Goal: Task Accomplishment & Management: Use online tool/utility

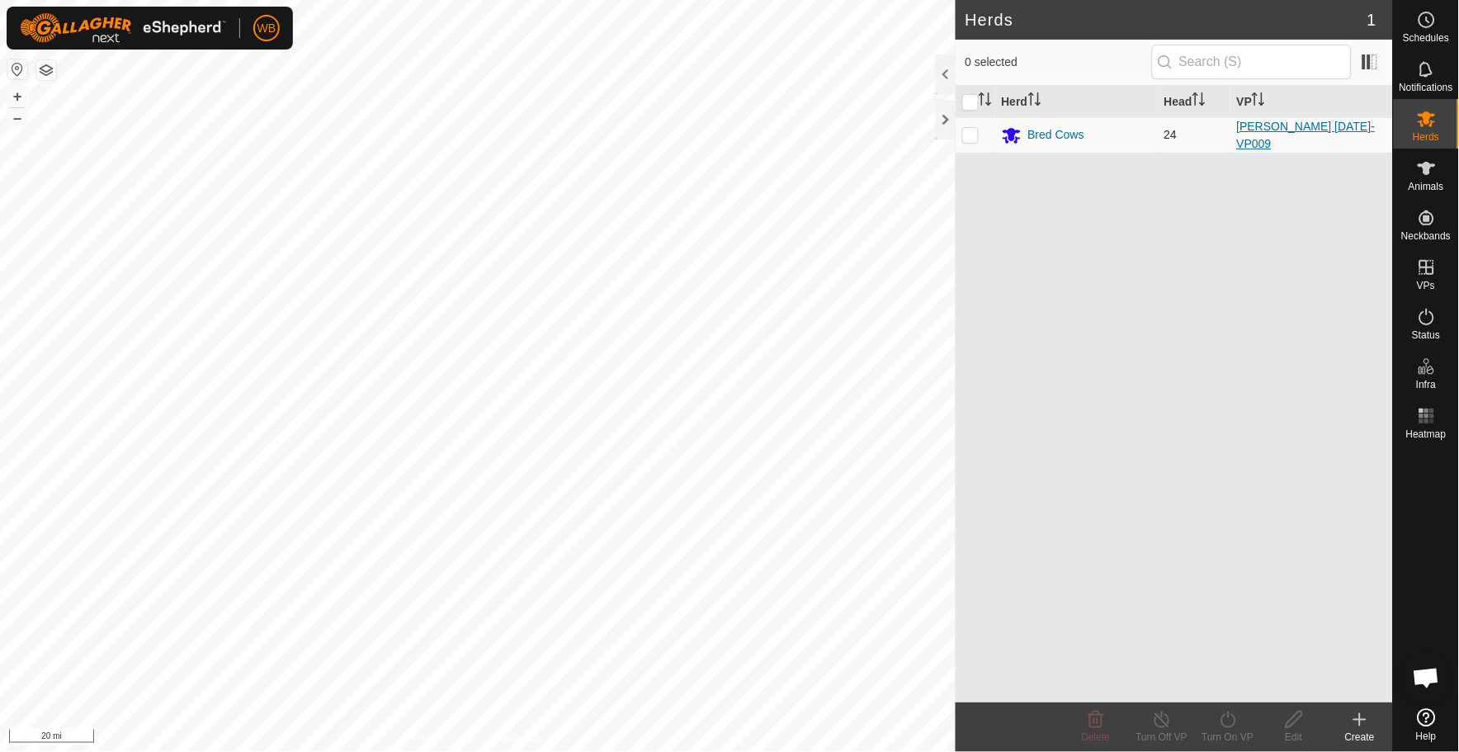
click at [1277, 133] on link "[PERSON_NAME] [DATE]-VP009" at bounding box center [1306, 135] width 139 height 31
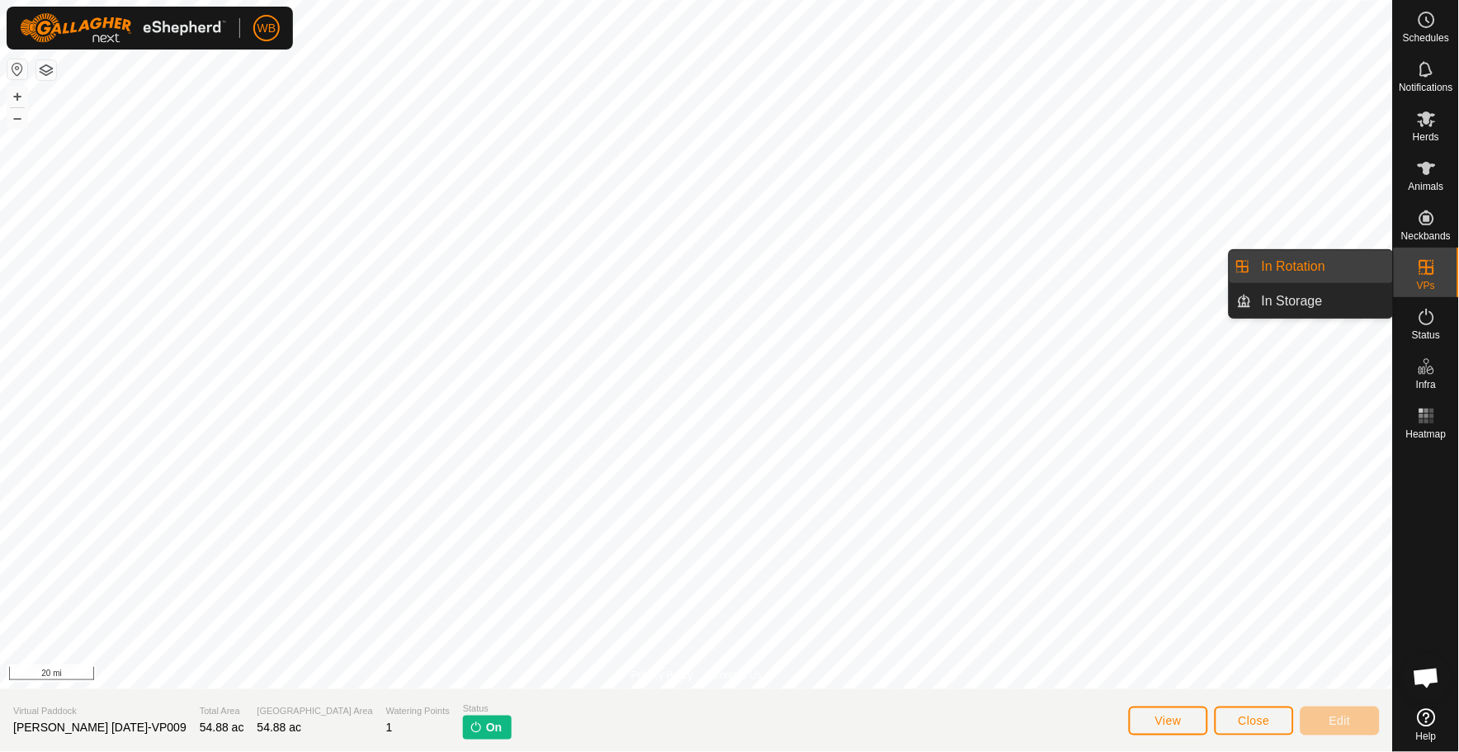
click at [1324, 262] on link "In Rotation" at bounding box center [1322, 266] width 141 height 33
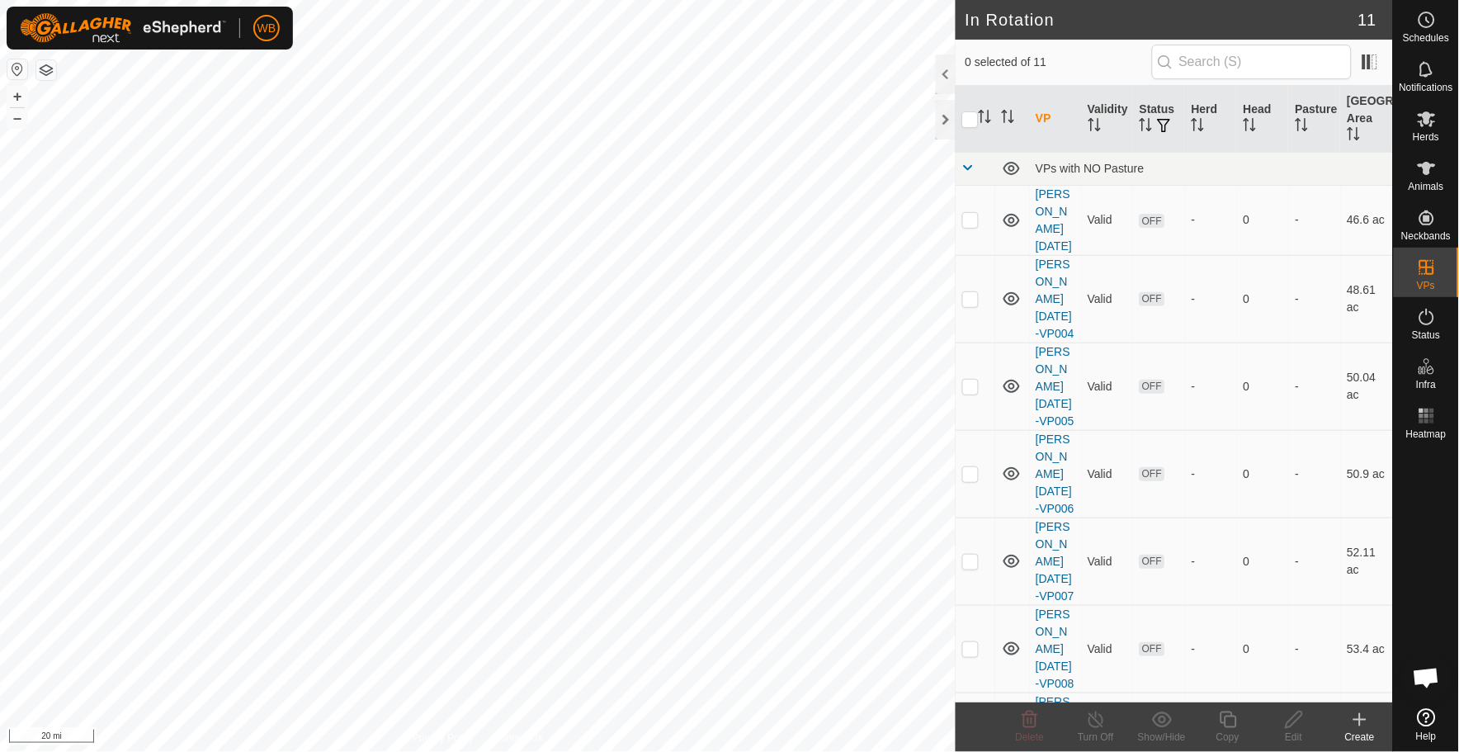
click at [15, 69] on button "button" at bounding box center [17, 69] width 20 height 20
checkbox input "true"
click at [972, 729] on p-checkbox at bounding box center [970, 735] width 17 height 13
checkbox input "false"
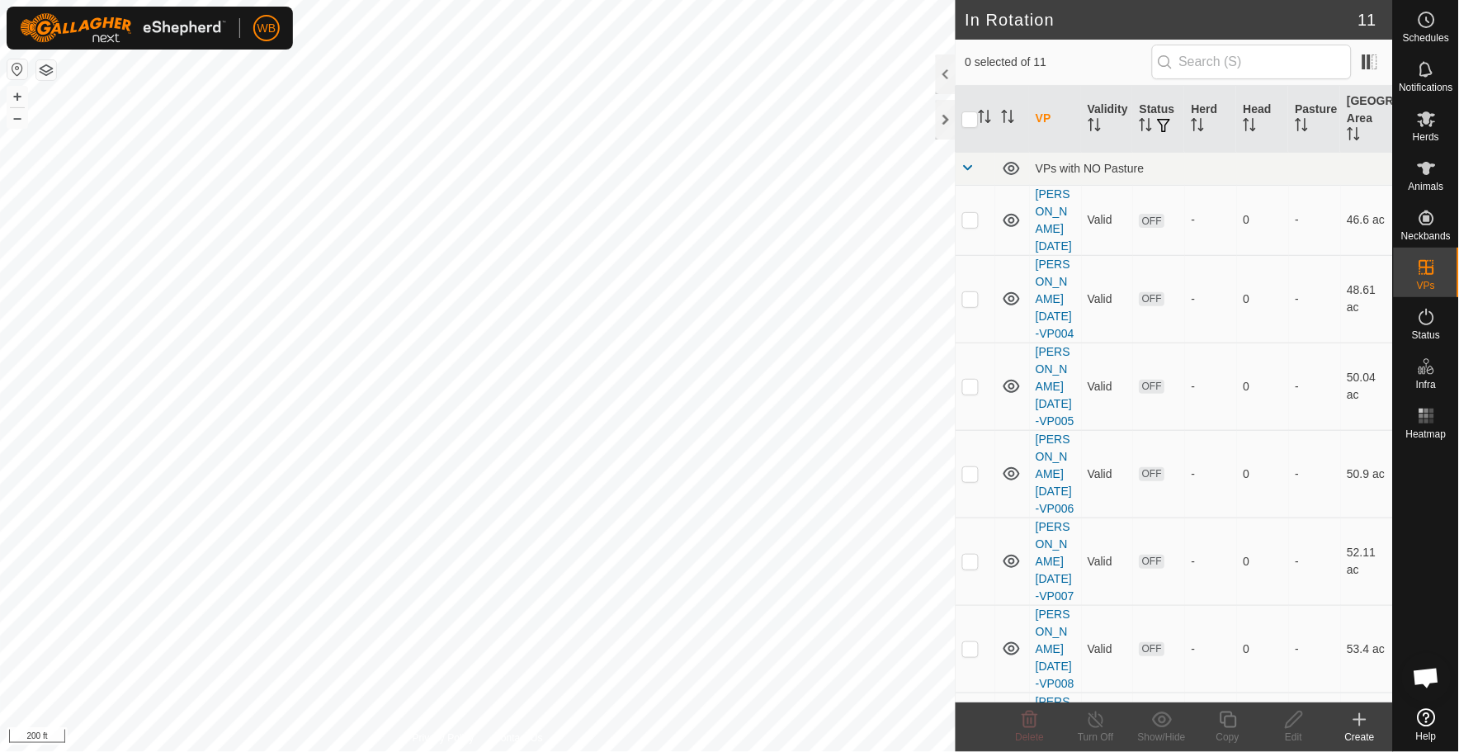
click at [969, 729] on p-checkbox at bounding box center [970, 735] width 17 height 13
checkbox input "true"
click at [1225, 719] on icon at bounding box center [1228, 719] width 17 height 17
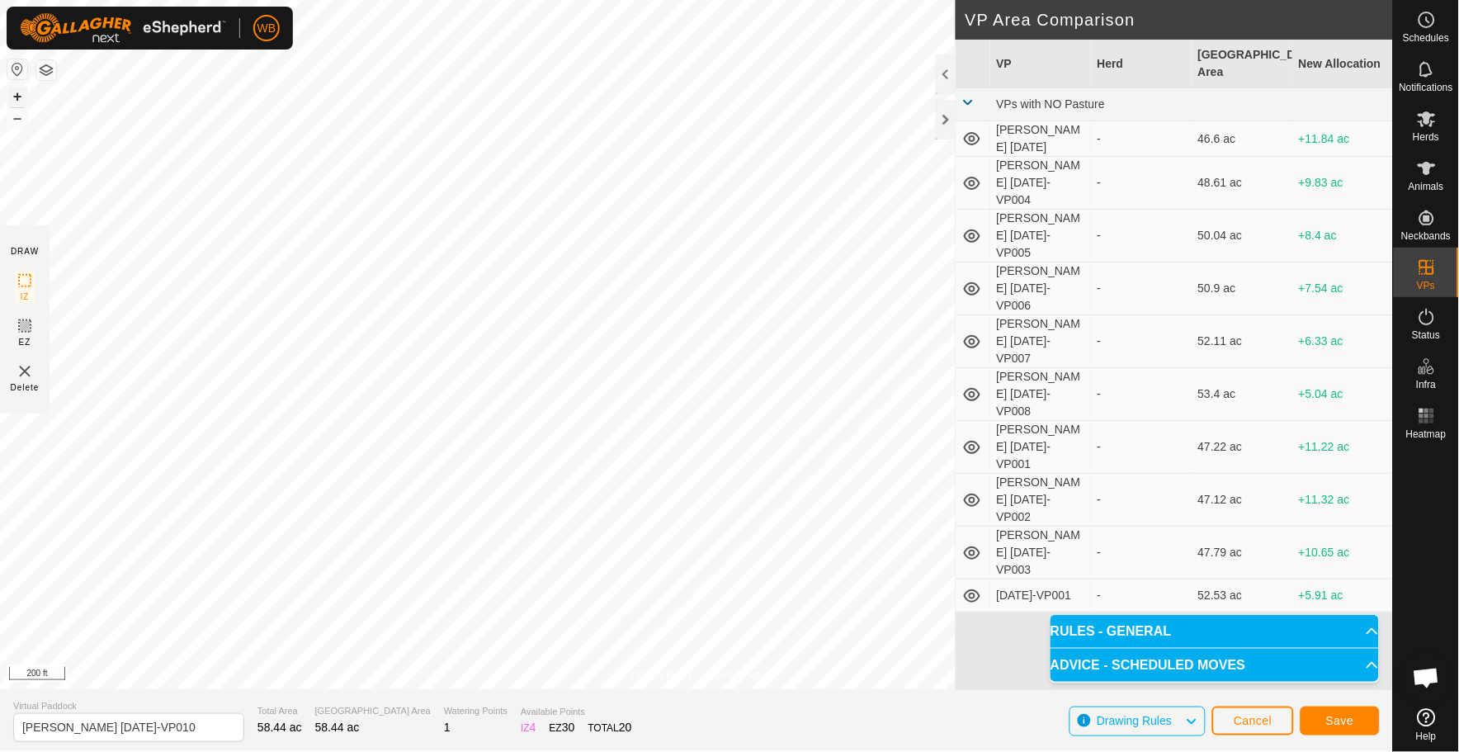
click at [15, 97] on button "+" at bounding box center [17, 97] width 20 height 20
click at [87, 727] on input "[PERSON_NAME] [DATE]-VP010" at bounding box center [128, 727] width 231 height 29
click at [89, 727] on input "[PERSON_NAME] [DATE]-VP010" at bounding box center [128, 727] width 231 height 29
type input "[PERSON_NAME] [DATE]-VP010"
click at [1343, 721] on span "Save" at bounding box center [1340, 720] width 28 height 13
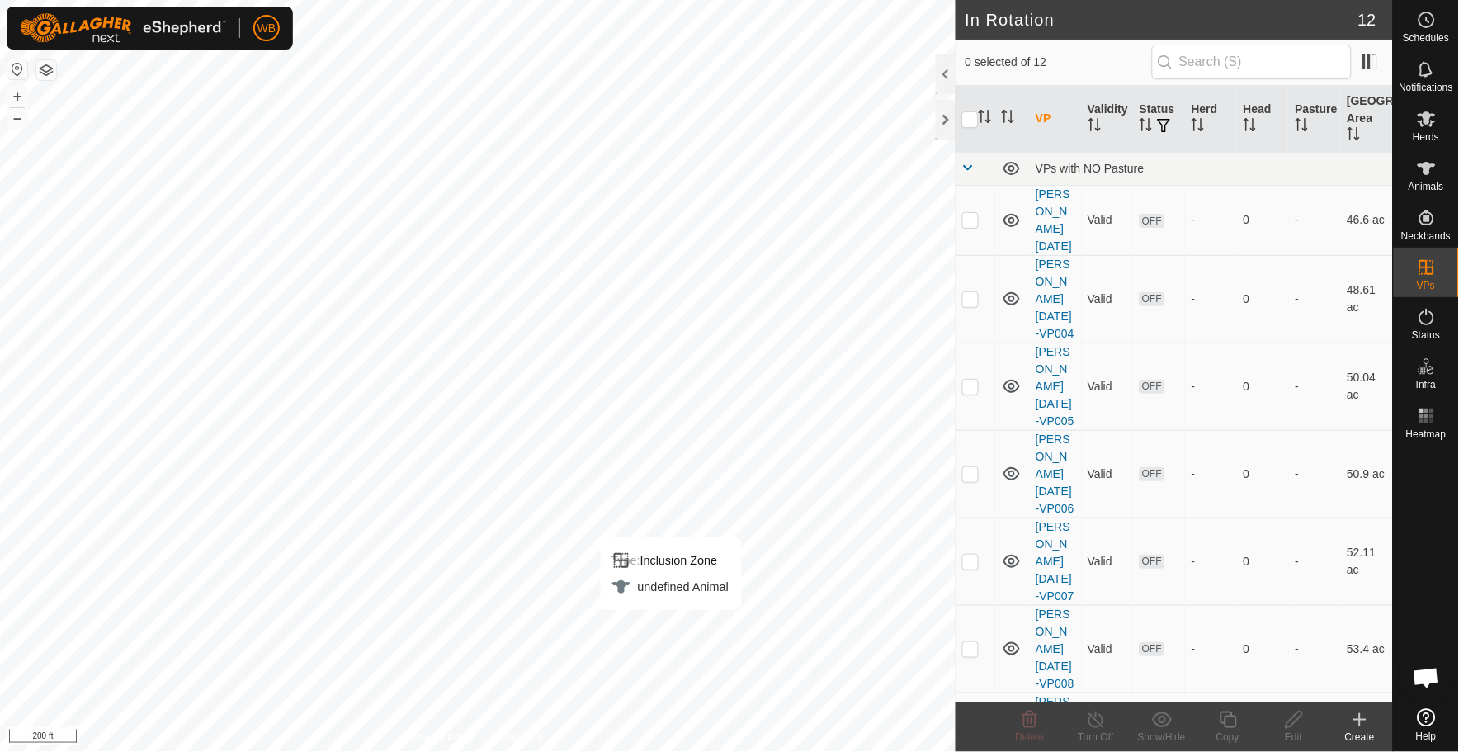
checkbox input "true"
click at [1426, 121] on icon at bounding box center [1427, 119] width 18 height 16
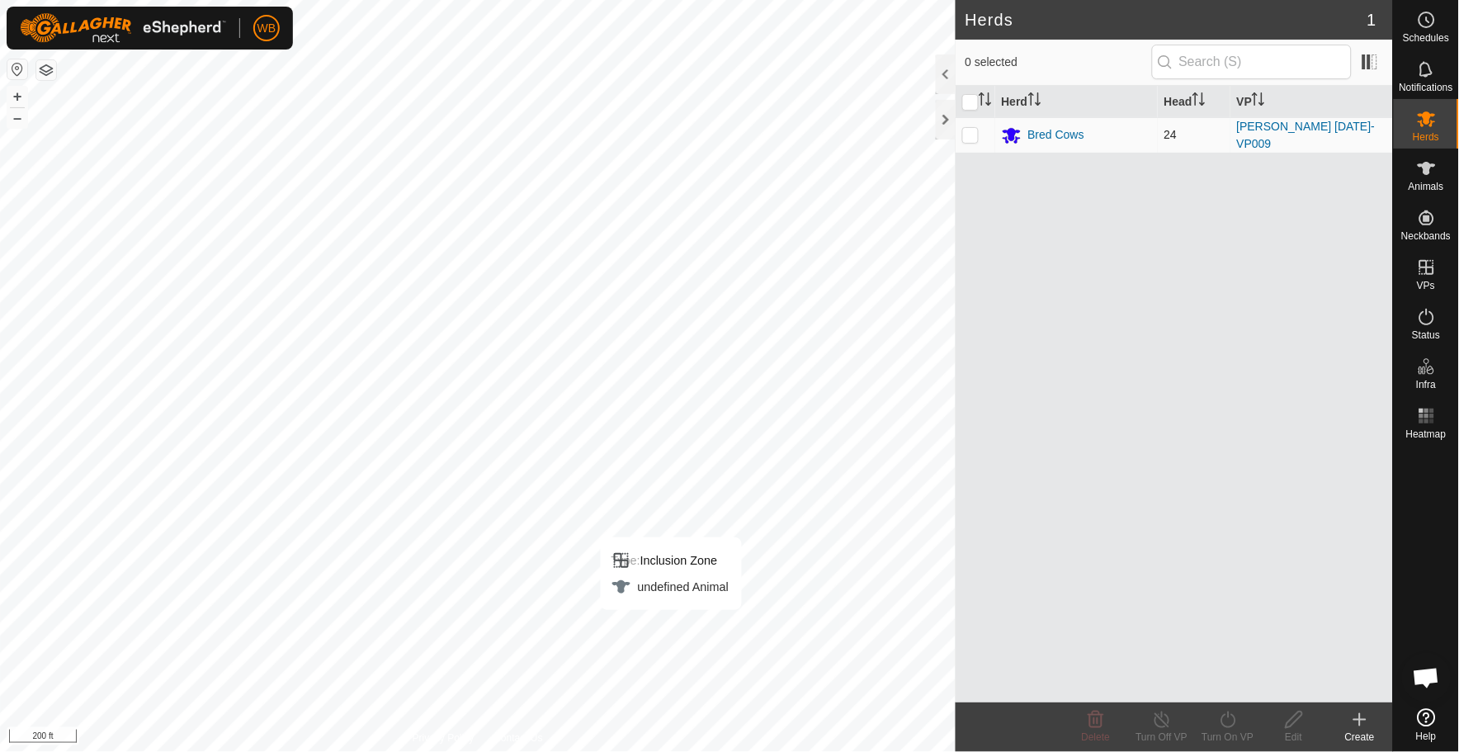
click at [969, 135] on p-checkbox at bounding box center [970, 134] width 17 height 13
checkbox input "true"
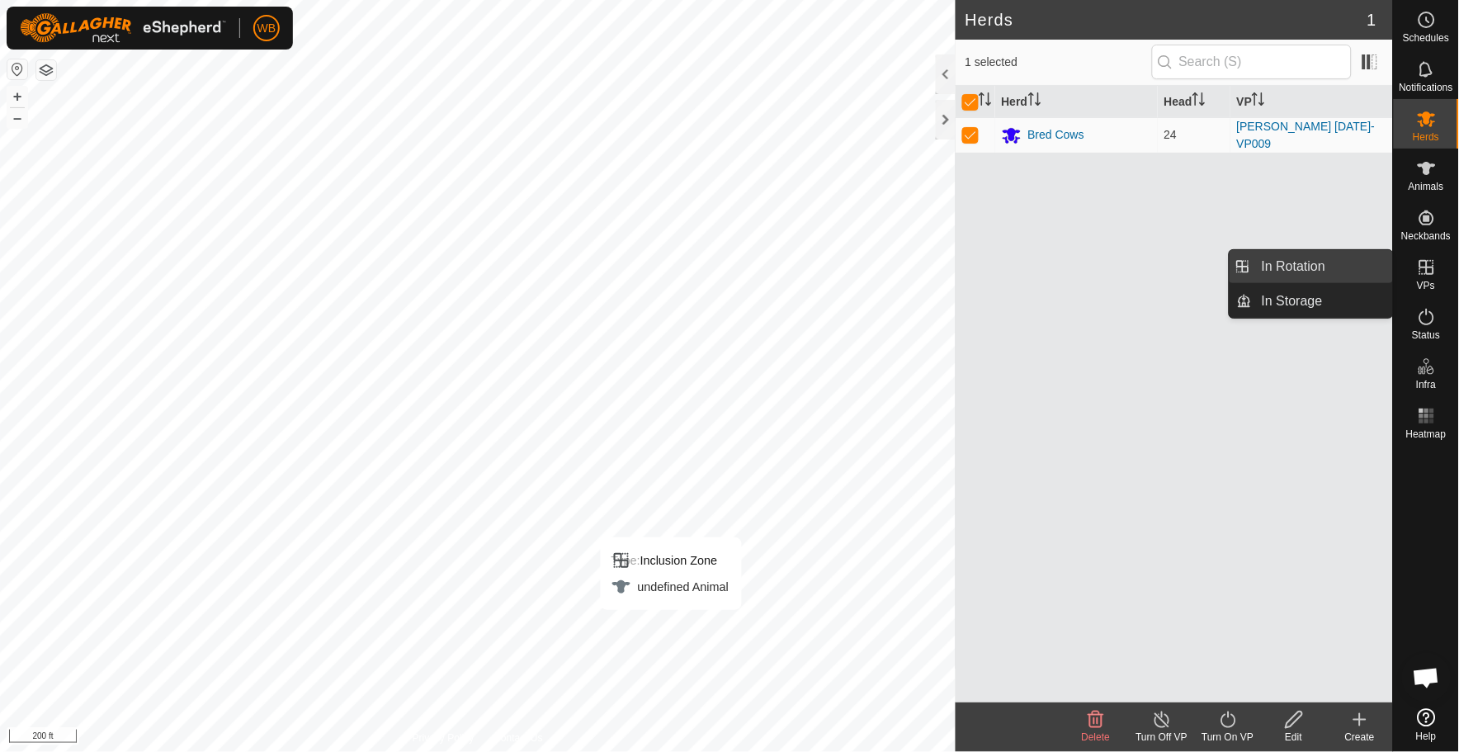
click at [1352, 265] on link "In Rotation" at bounding box center [1322, 266] width 141 height 33
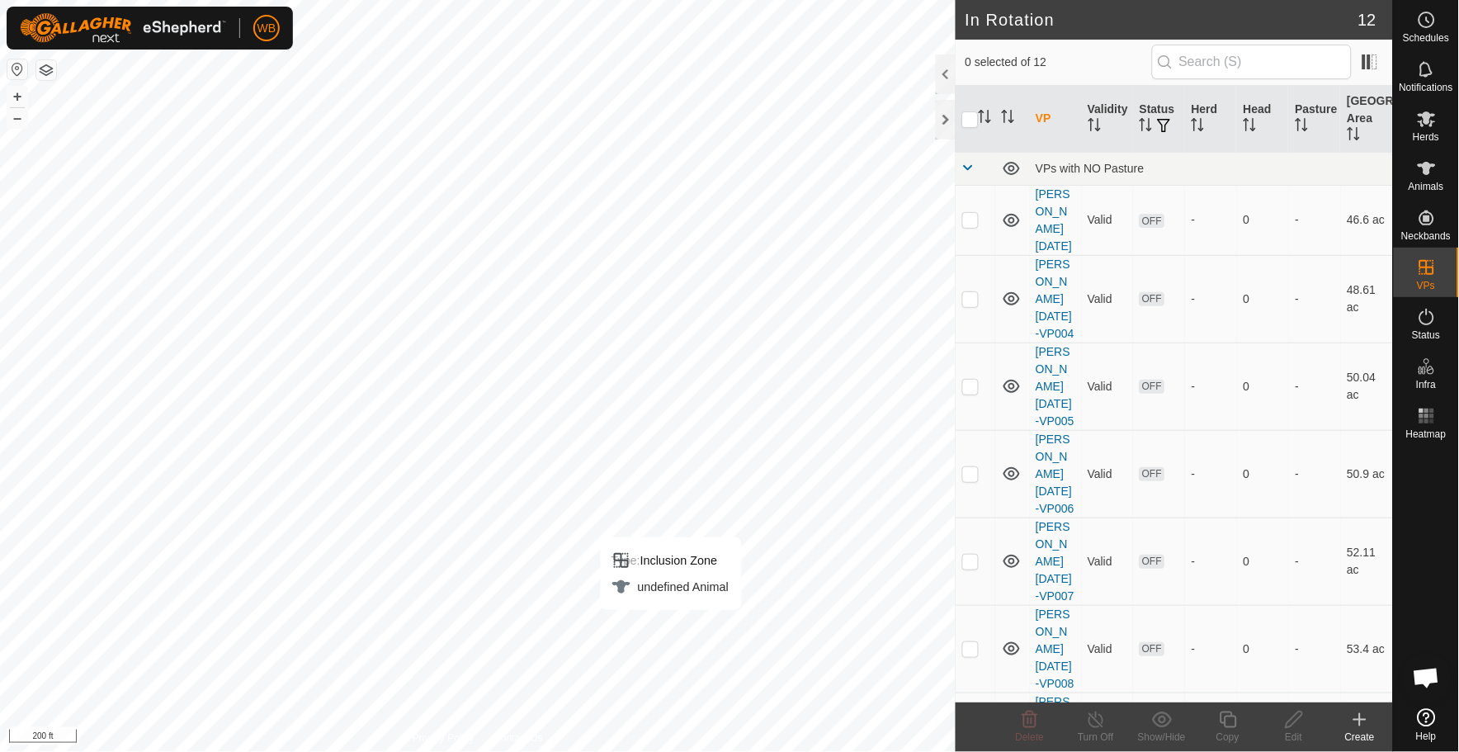
checkbox input "true"
click at [1432, 127] on icon at bounding box center [1427, 119] width 20 height 20
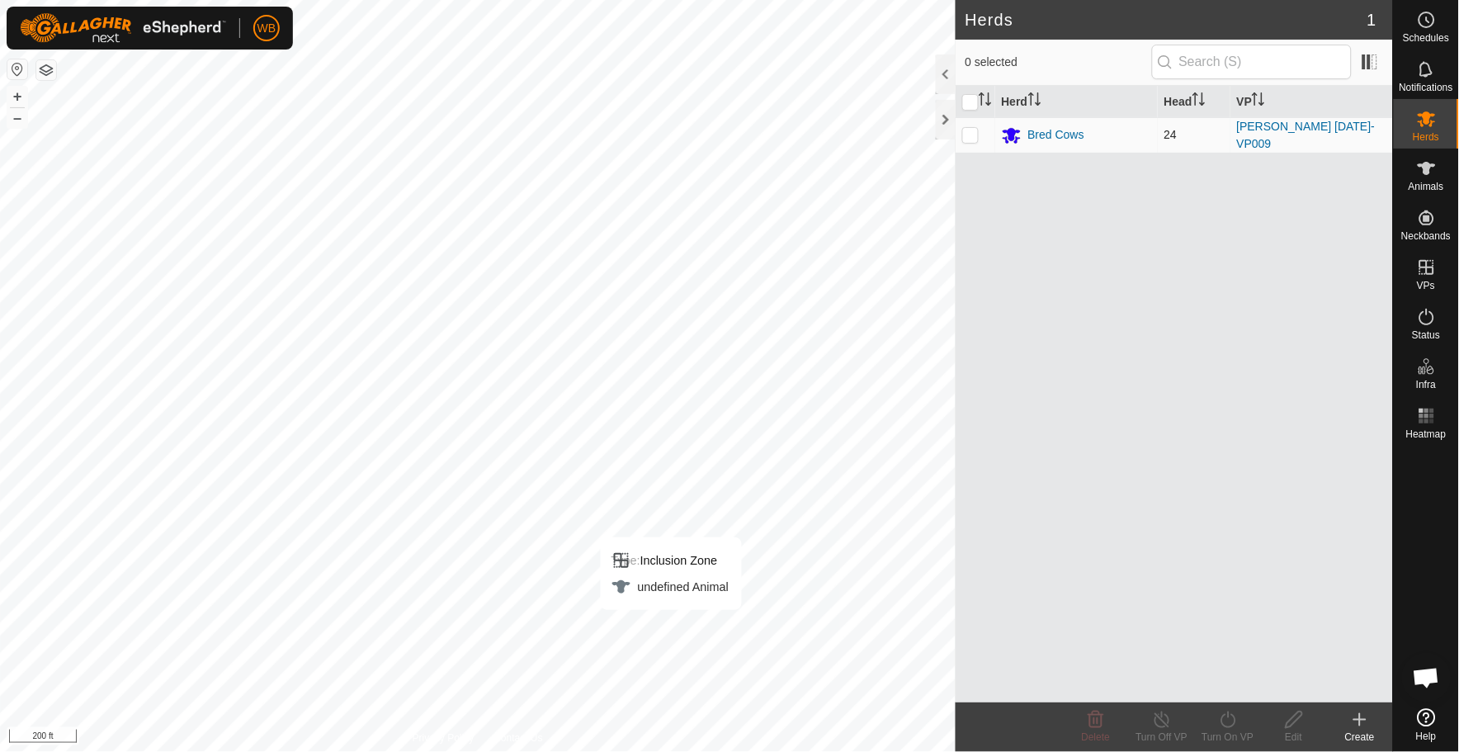
click at [969, 133] on p-checkbox at bounding box center [970, 134] width 17 height 13
checkbox input "true"
click at [1225, 729] on div "Turn On VP" at bounding box center [1228, 736] width 66 height 15
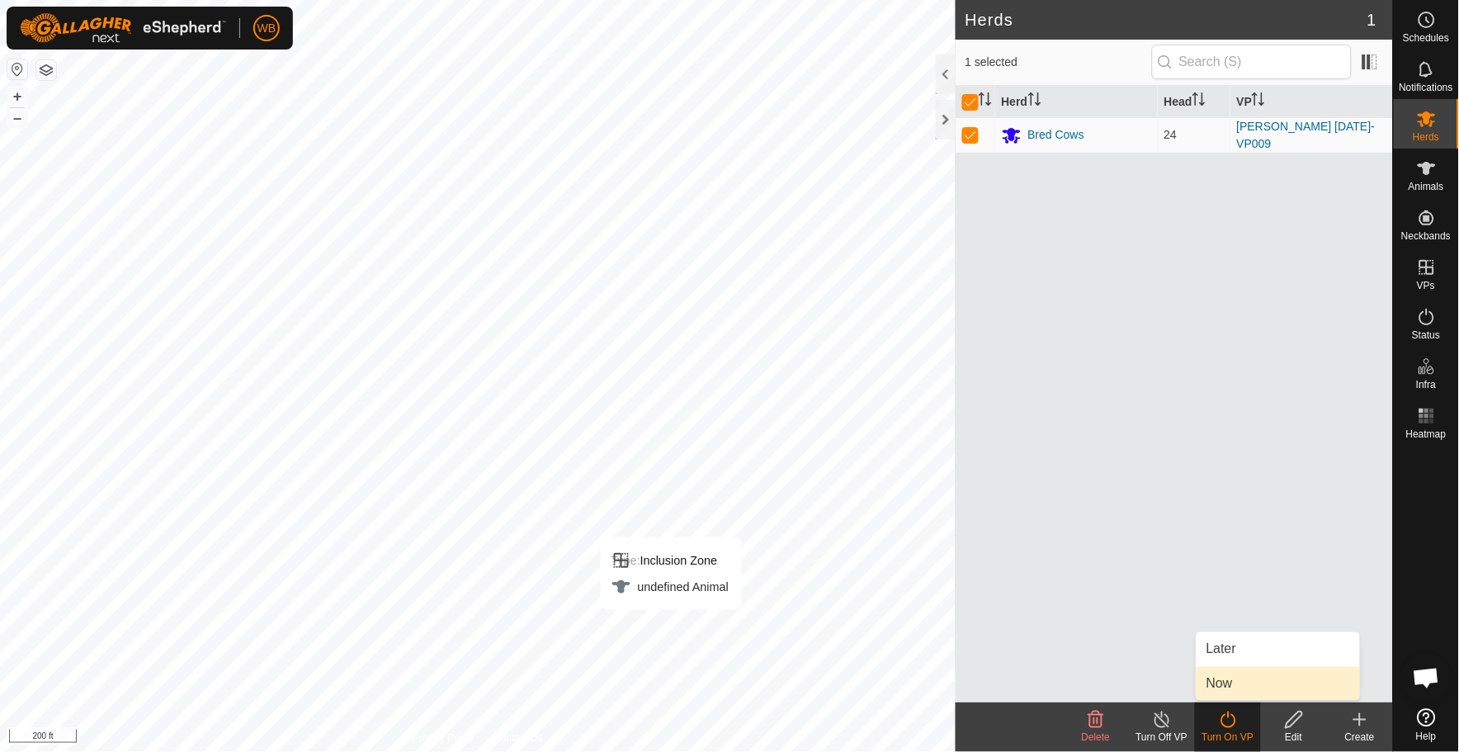
click at [1234, 680] on link "Now" at bounding box center [1277, 683] width 163 height 33
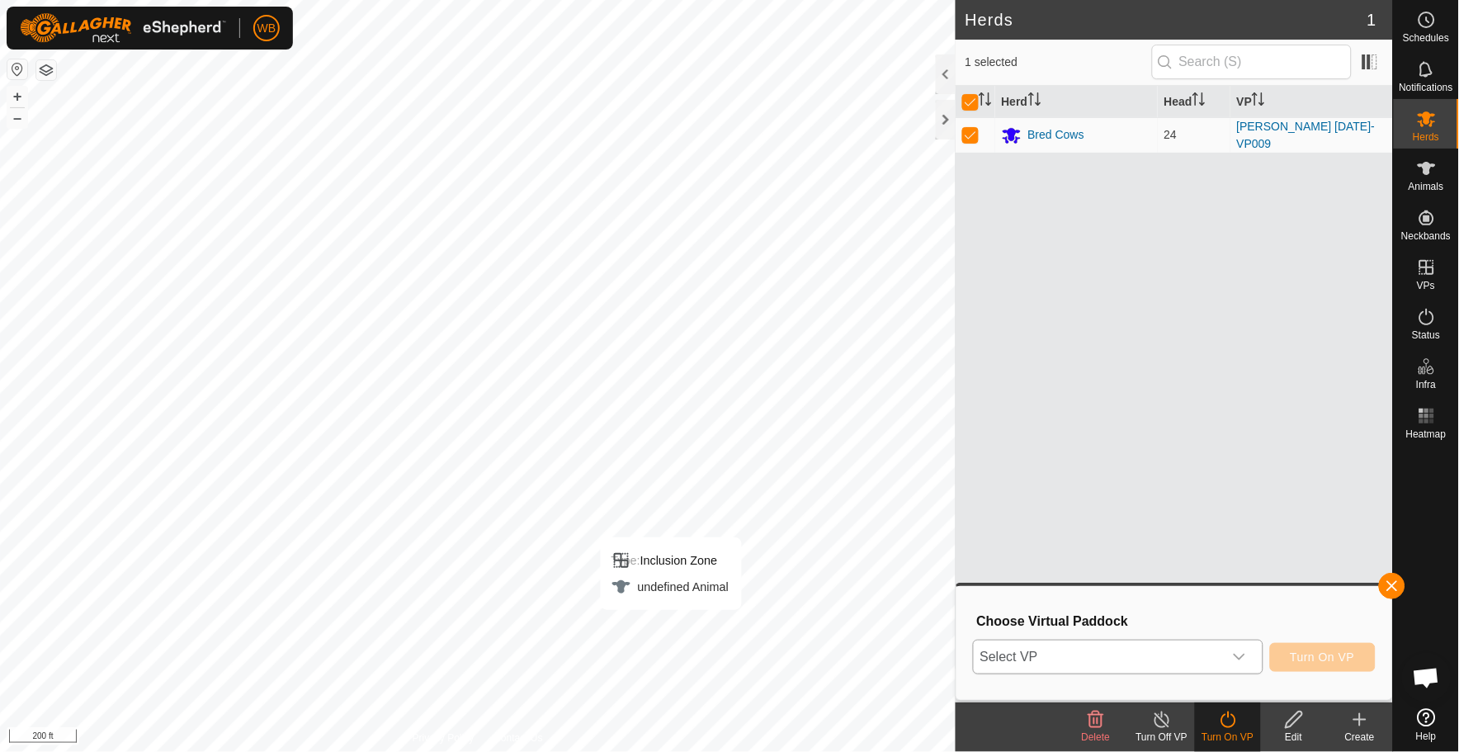
click at [1244, 655] on icon "dropdown trigger" at bounding box center [1240, 656] width 12 height 7
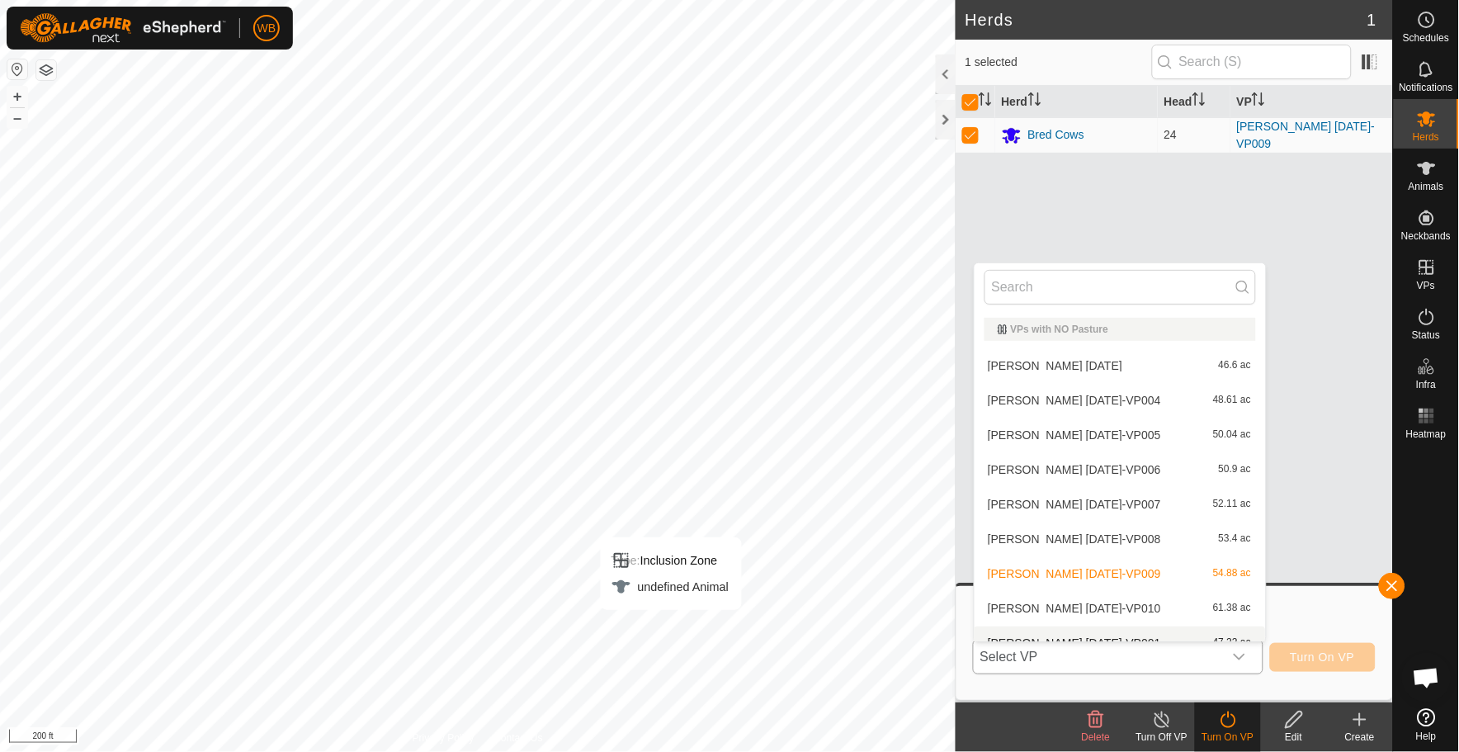
scroll to position [17, 0]
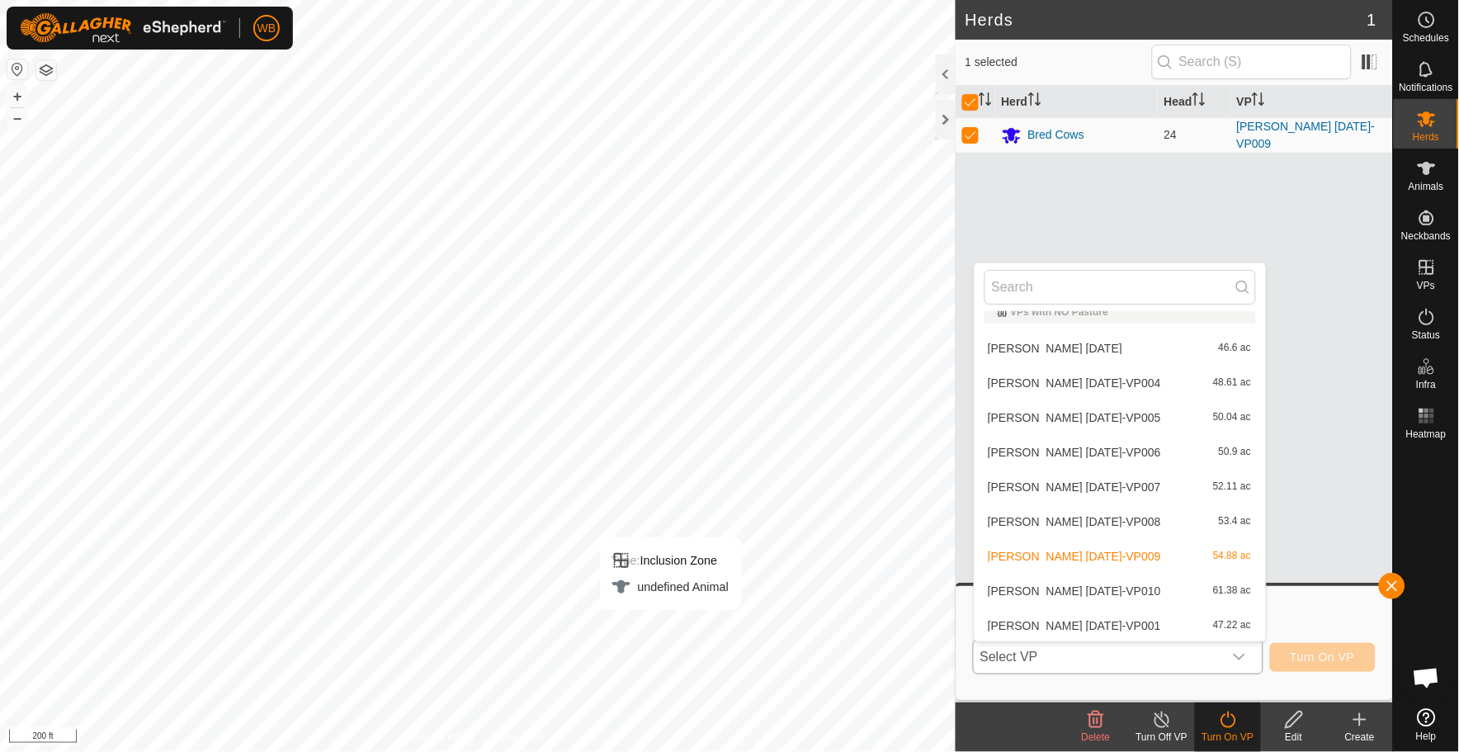
click at [1085, 592] on li "[PERSON_NAME] [DATE]-VP010 61.38 ac" at bounding box center [1119, 590] width 291 height 33
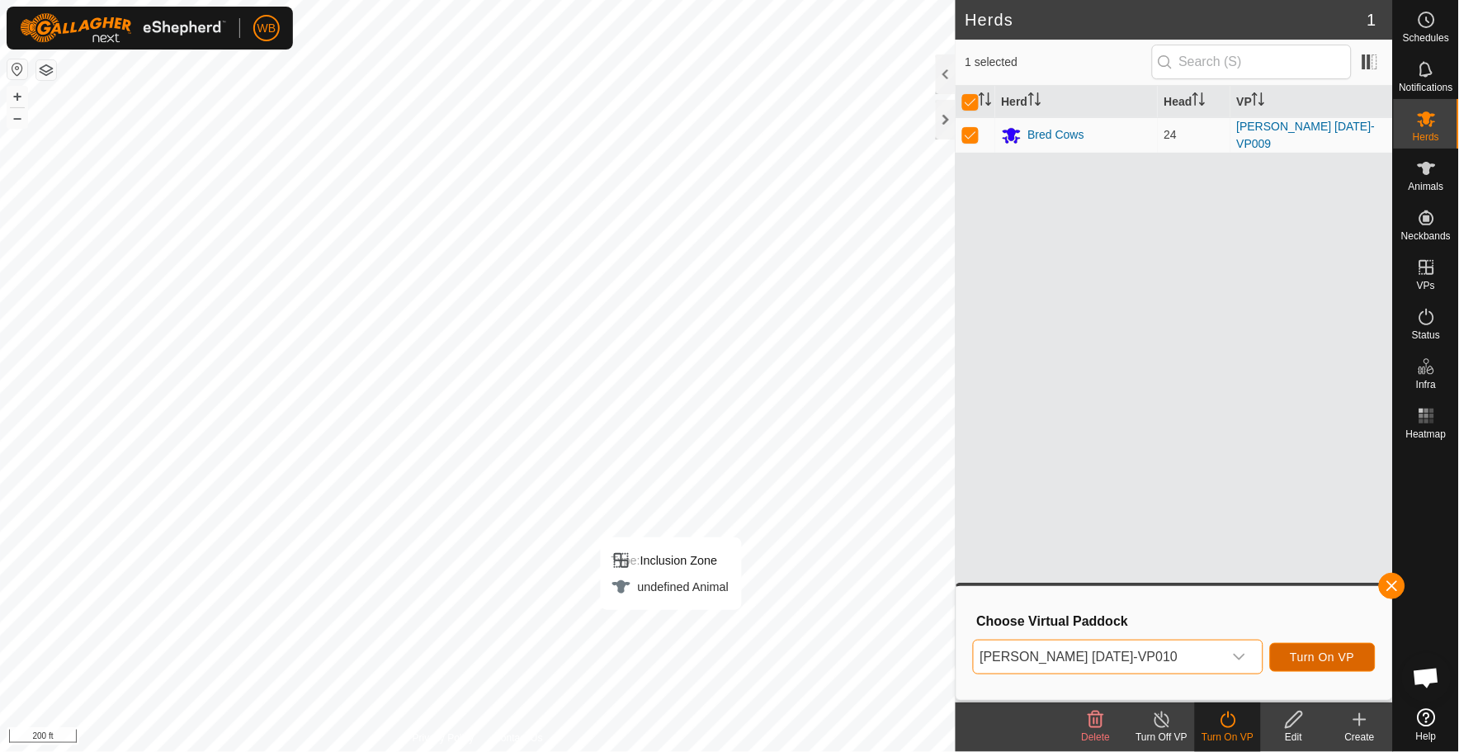
click at [1316, 661] on span "Turn On VP" at bounding box center [1322, 656] width 64 height 13
